Goal: Transaction & Acquisition: Purchase product/service

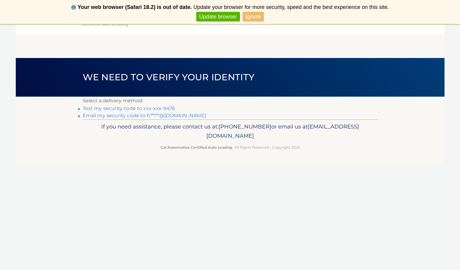
click at [155, 106] on link "Text my security code to xxx-xxx-9476" at bounding box center [129, 109] width 93 height 6
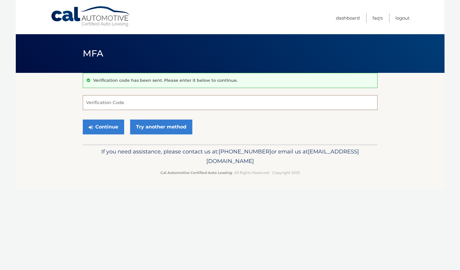
click at [118, 101] on input "Verification Code" at bounding box center [230, 102] width 295 height 15
type input "648912"
click at [110, 126] on button "Continue" at bounding box center [103, 127] width 41 height 15
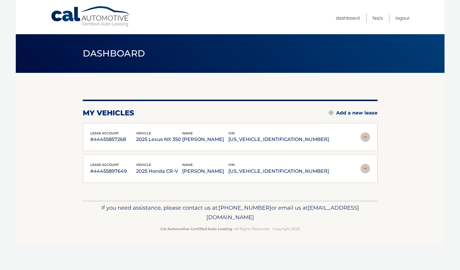
click at [304, 172] on p "[US_VEHICLE_IDENTIFICATION_NUMBER]" at bounding box center [278, 171] width 101 height 8
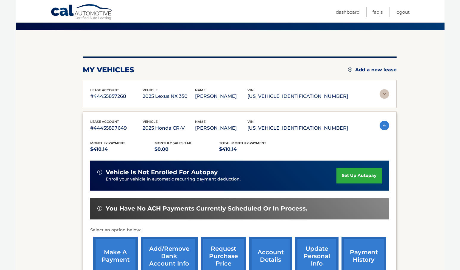
scroll to position [44, 0]
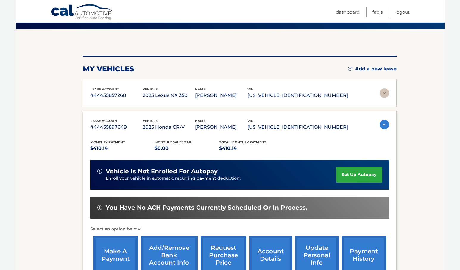
click at [115, 254] on link "make a payment" at bounding box center [115, 255] width 45 height 39
click at [382, 93] on img at bounding box center [384, 93] width 10 height 10
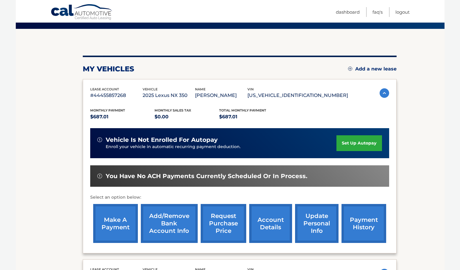
click at [123, 222] on link "make a payment" at bounding box center [115, 223] width 45 height 39
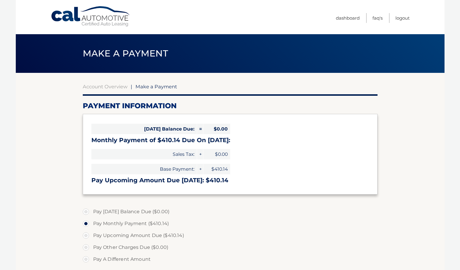
select select "YmNjMjE4MTAtN2ZjOS00MzFlLTlhMTQtYzQwZGZiNGEwZmM4"
select select "NmVhMzUxNmYtZDFlMC00Nzc3LTg2OWUtNmE3YzQ1MWRlYzdm"
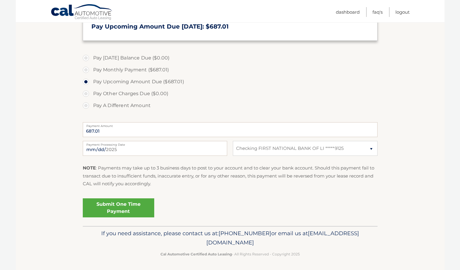
scroll to position [154, 0]
click at [149, 204] on link "Submit One Time Payment" at bounding box center [118, 208] width 71 height 19
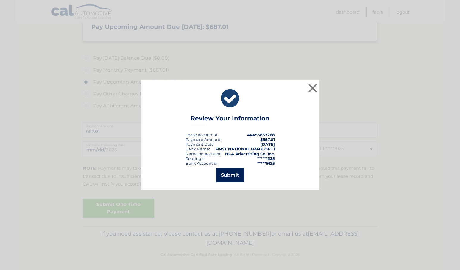
click at [234, 177] on button "Submit" at bounding box center [230, 175] width 28 height 14
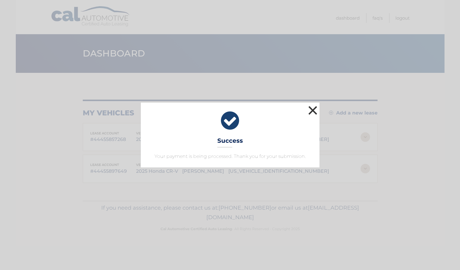
click at [312, 110] on button "×" at bounding box center [313, 110] width 12 height 12
